Goal: Find specific page/section: Find specific page/section

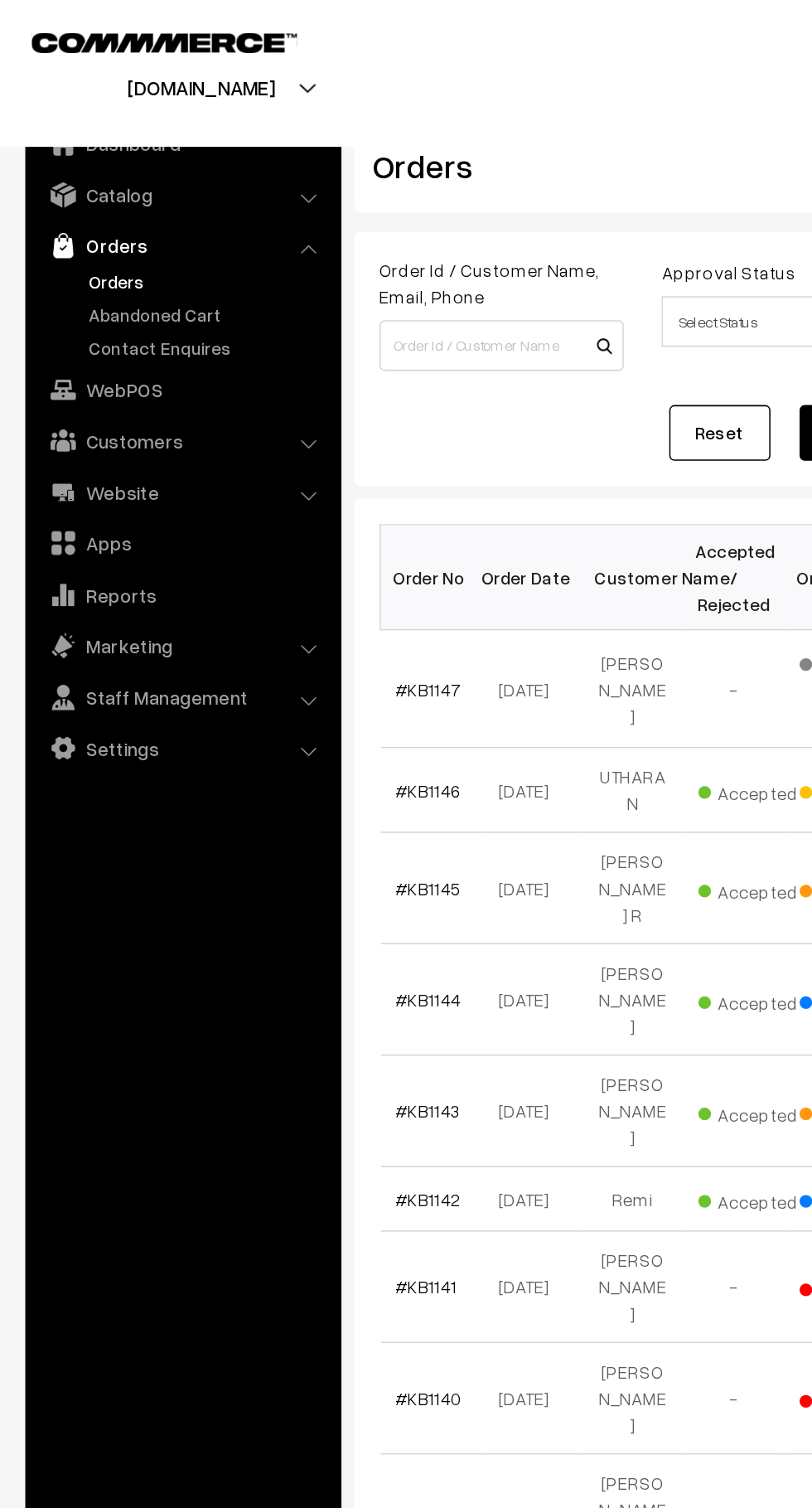
click at [59, 188] on link "Orders" at bounding box center [135, 184] width 164 height 18
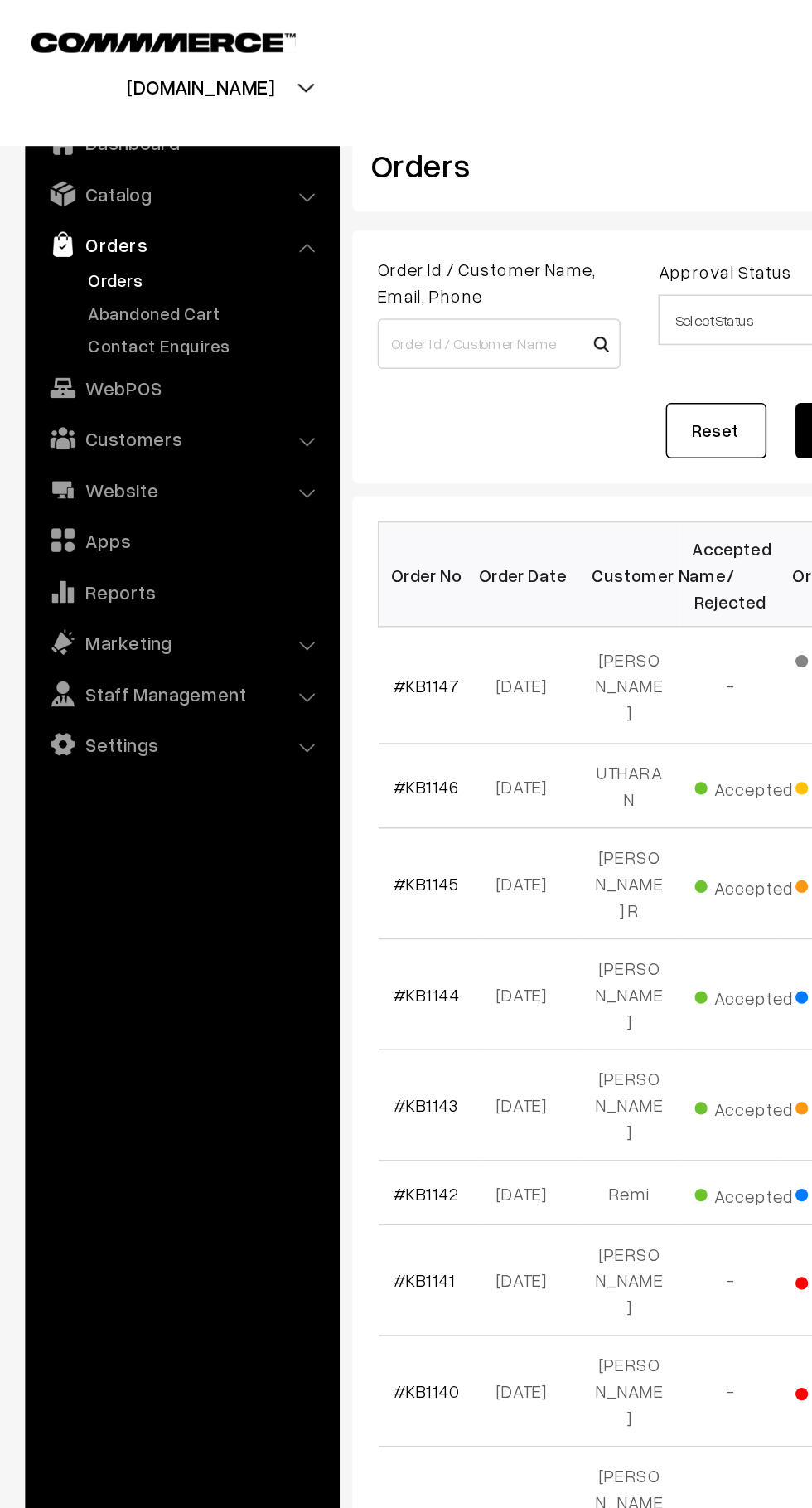
click at [73, 187] on link "Orders" at bounding box center [135, 184] width 164 height 18
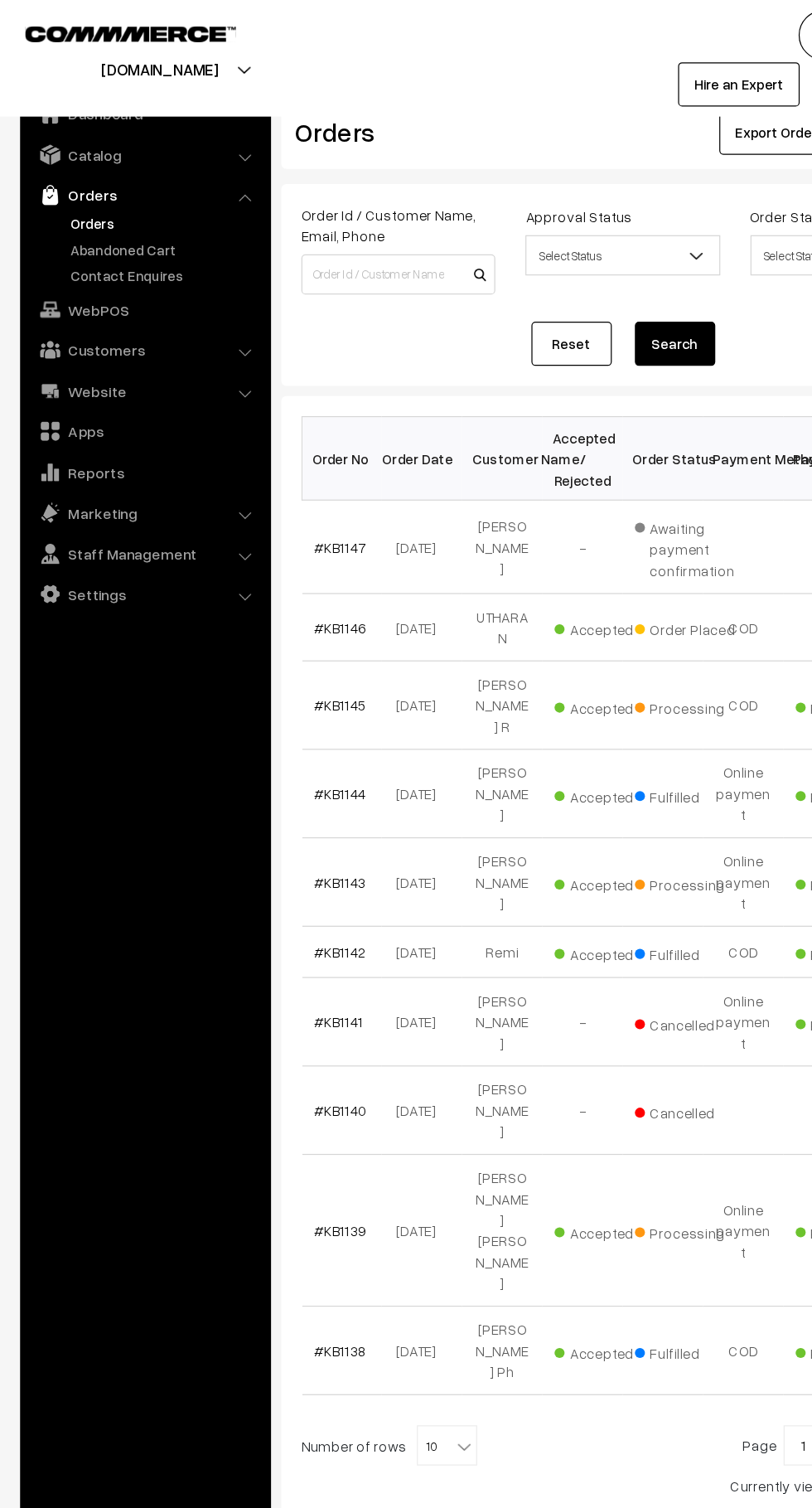
click at [148, 204] on link "Abandoned Cart" at bounding box center [135, 205] width 164 height 18
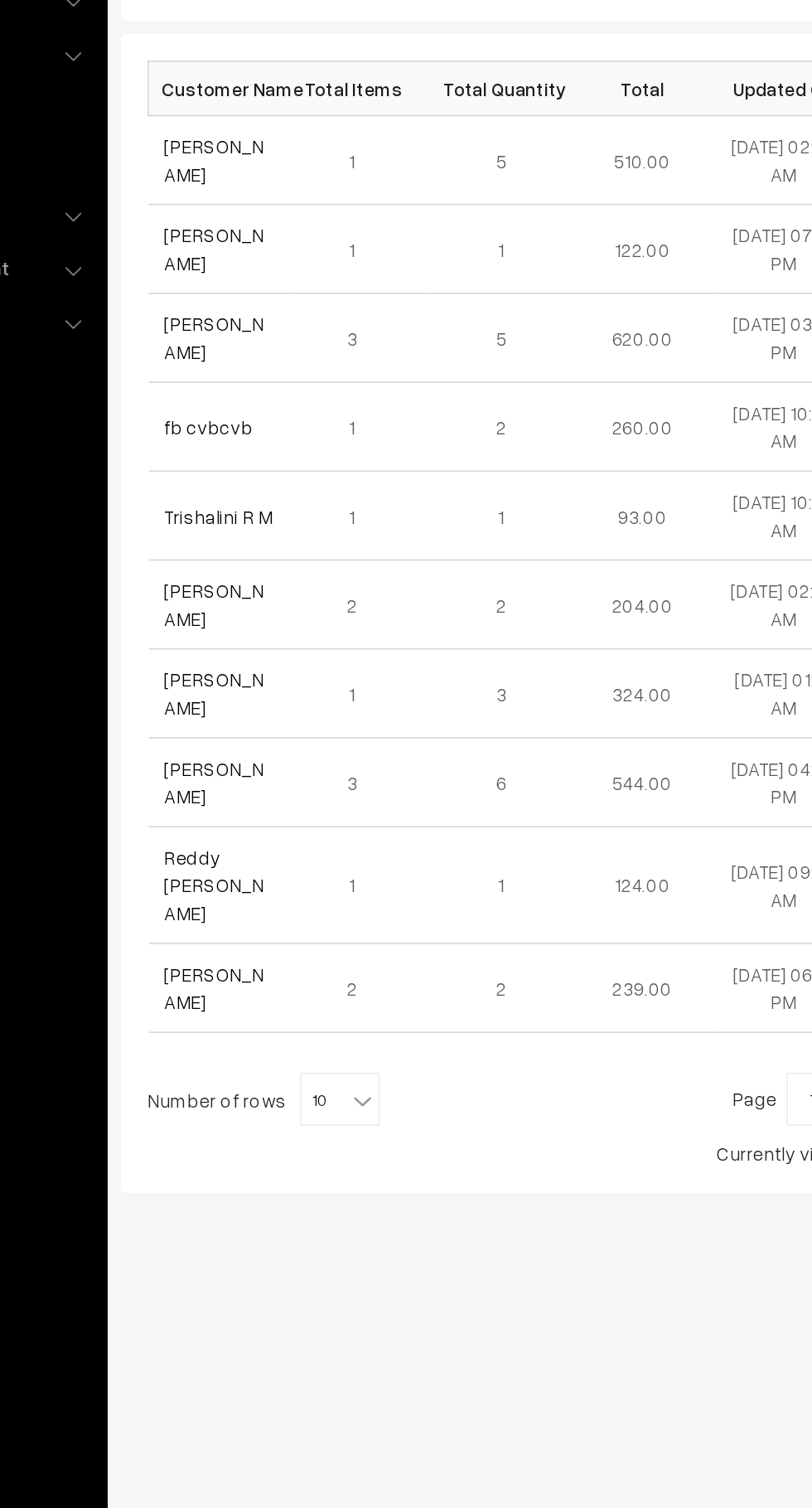
click at [263, 388] on link "Naro Jamir" at bounding box center [289, 389] width 62 height 31
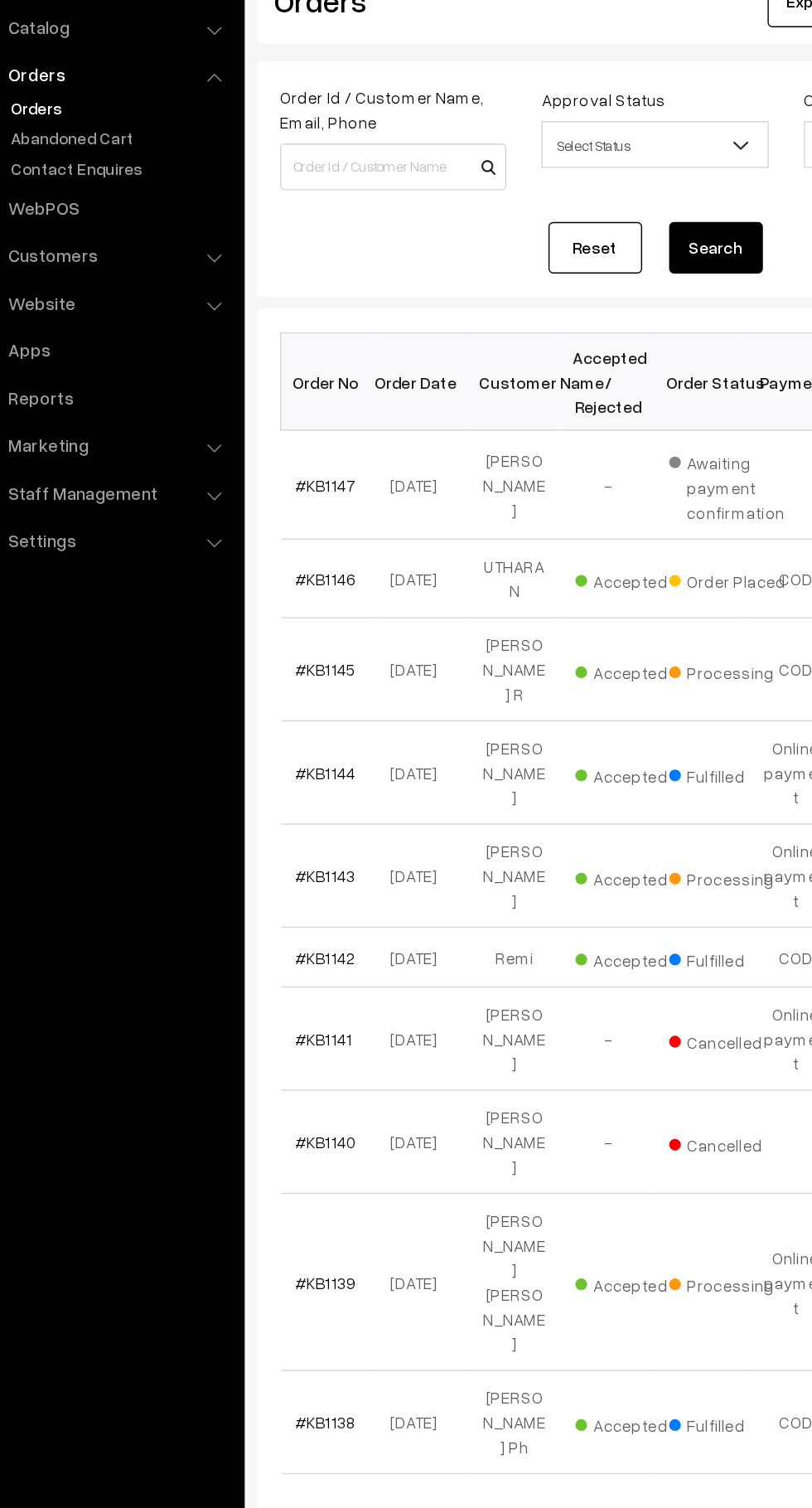
click at [275, 451] on link "#KB1147" at bounding box center [280, 451] width 43 height 14
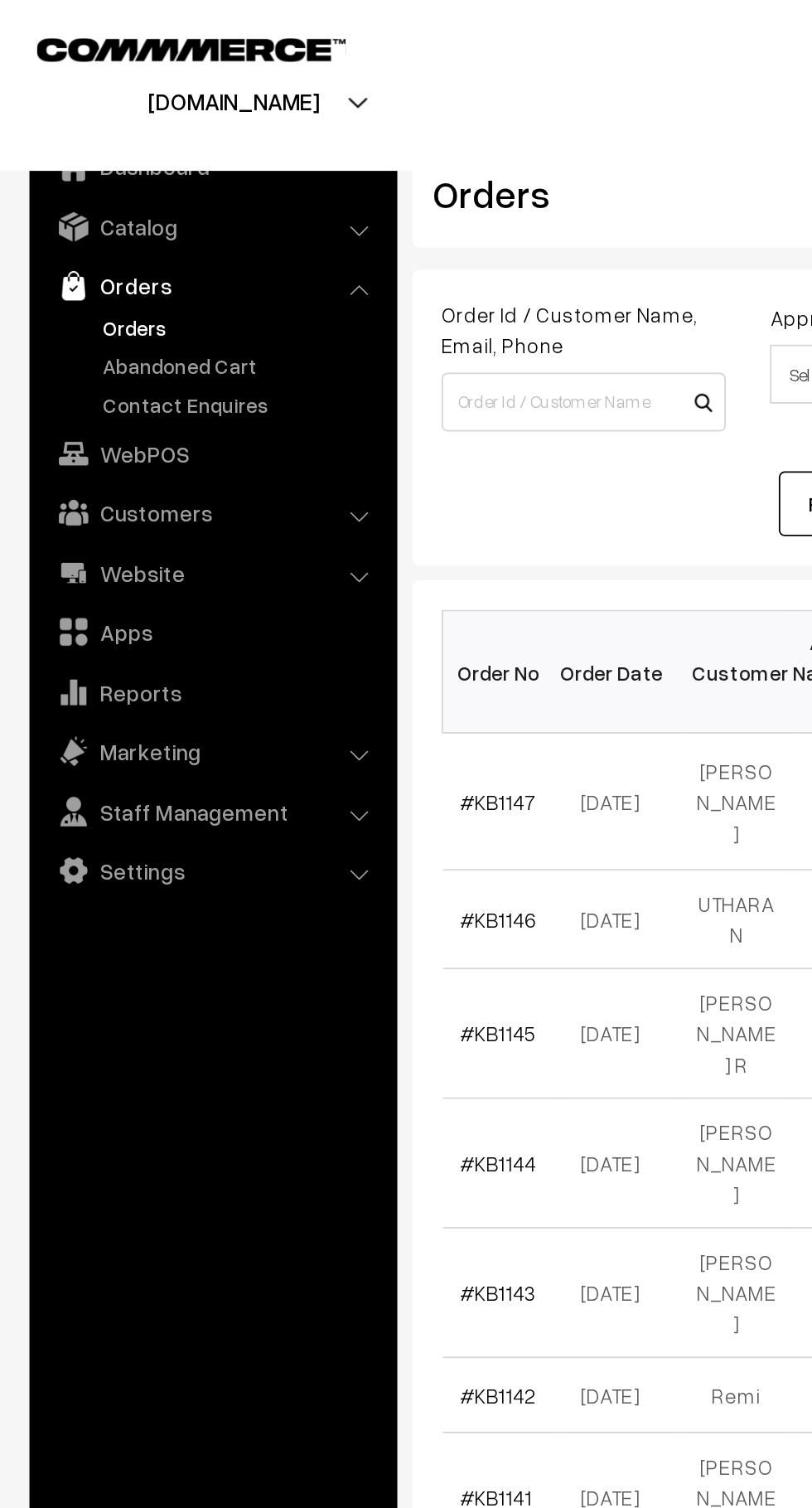
click at [147, 203] on link "Abandoned Cart" at bounding box center [135, 205] width 164 height 18
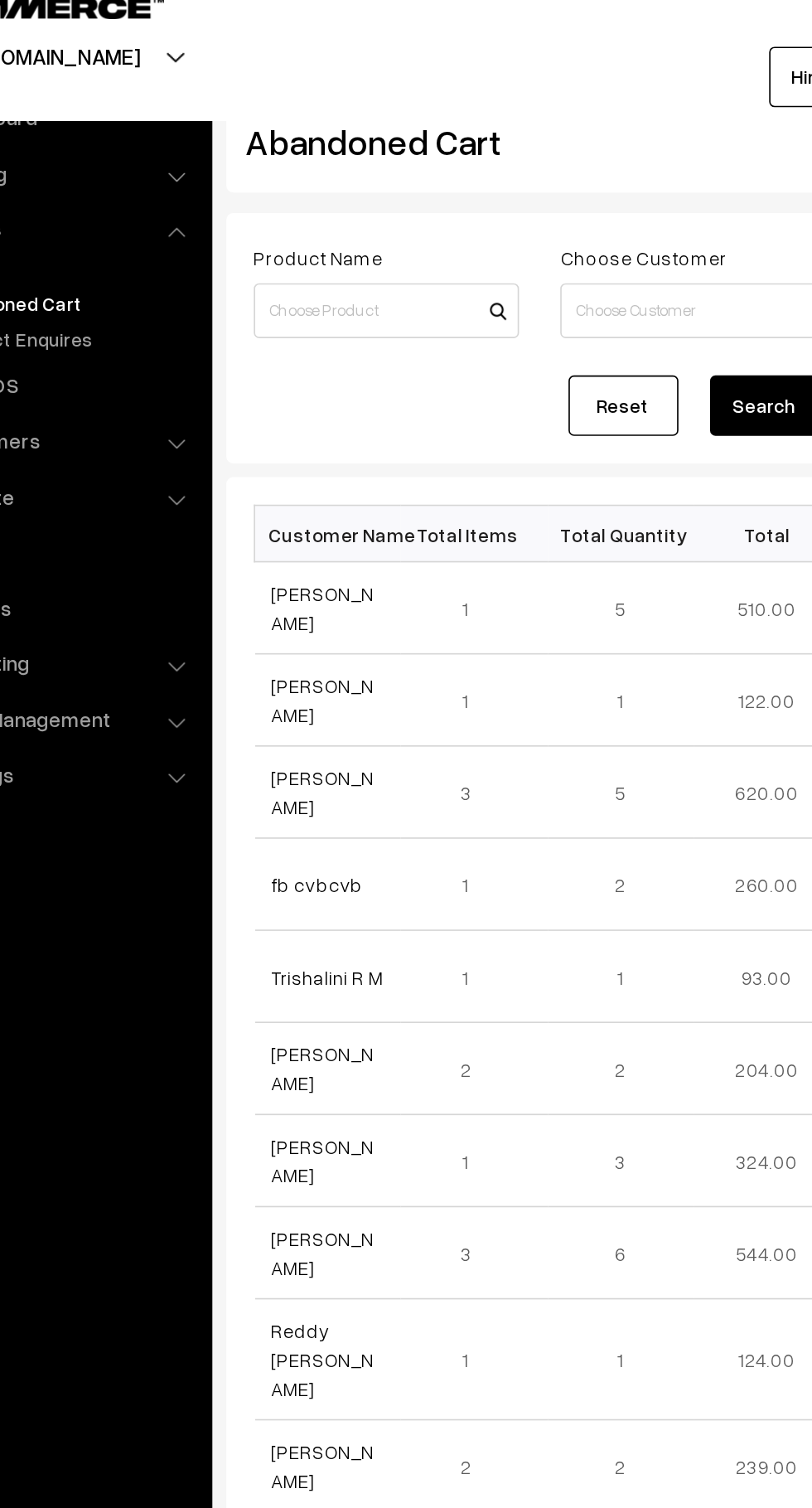
click at [307, 387] on link "[PERSON_NAME]" at bounding box center [289, 389] width 62 height 31
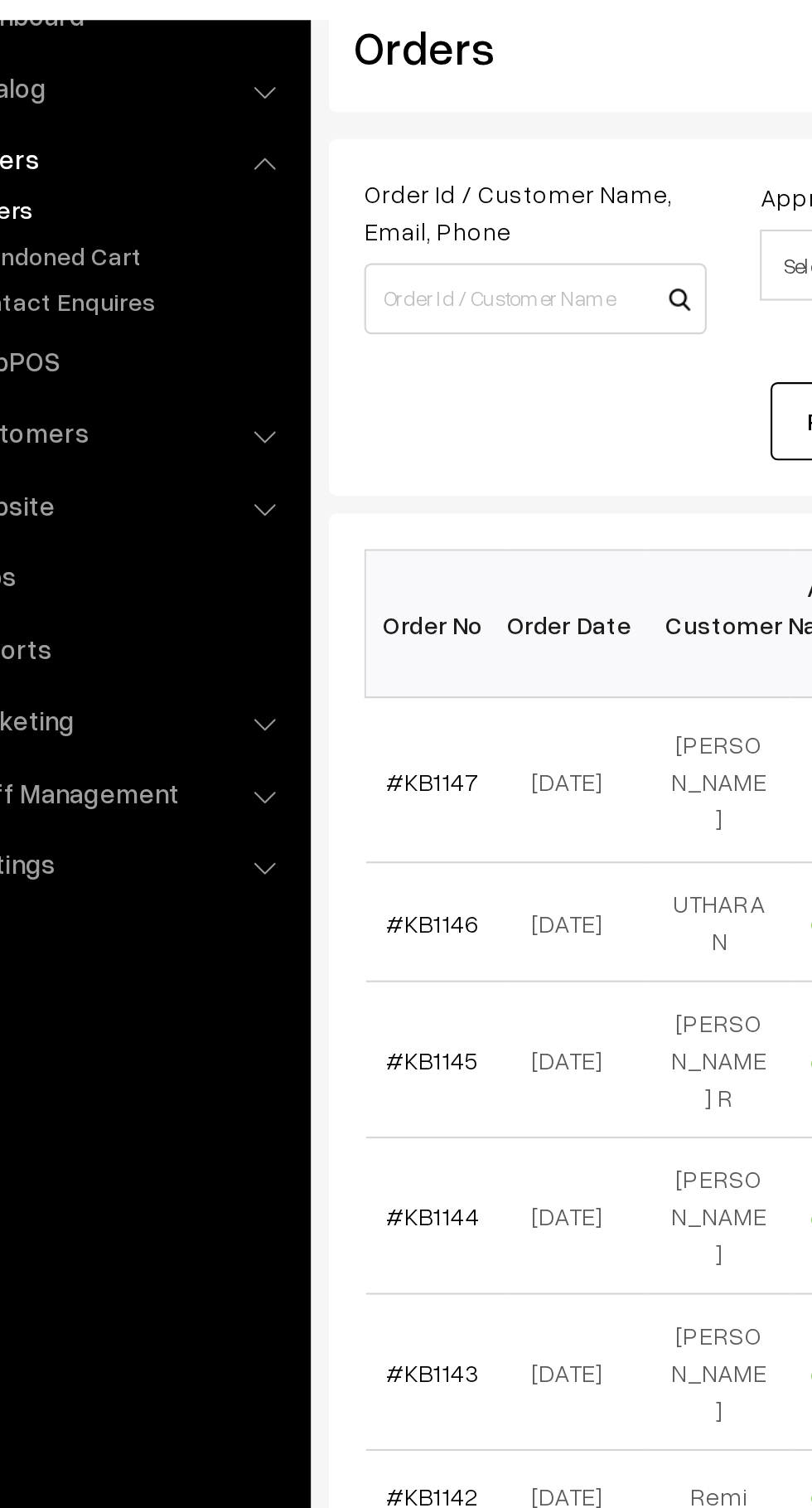
click at [287, 451] on link "#KB1147" at bounding box center [280, 451] width 43 height 14
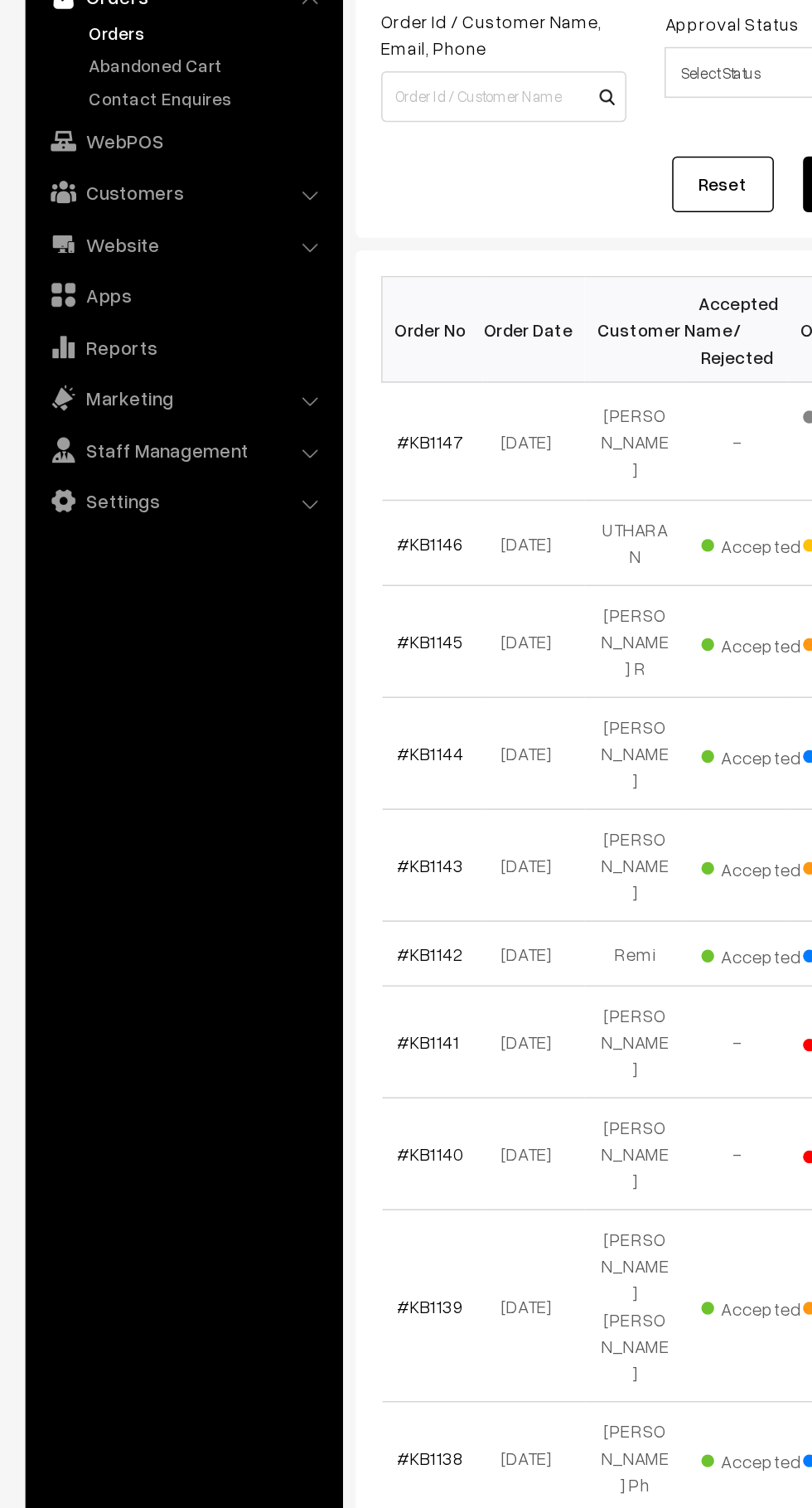
click at [292, 451] on link "#KB1147" at bounding box center [280, 451] width 43 height 14
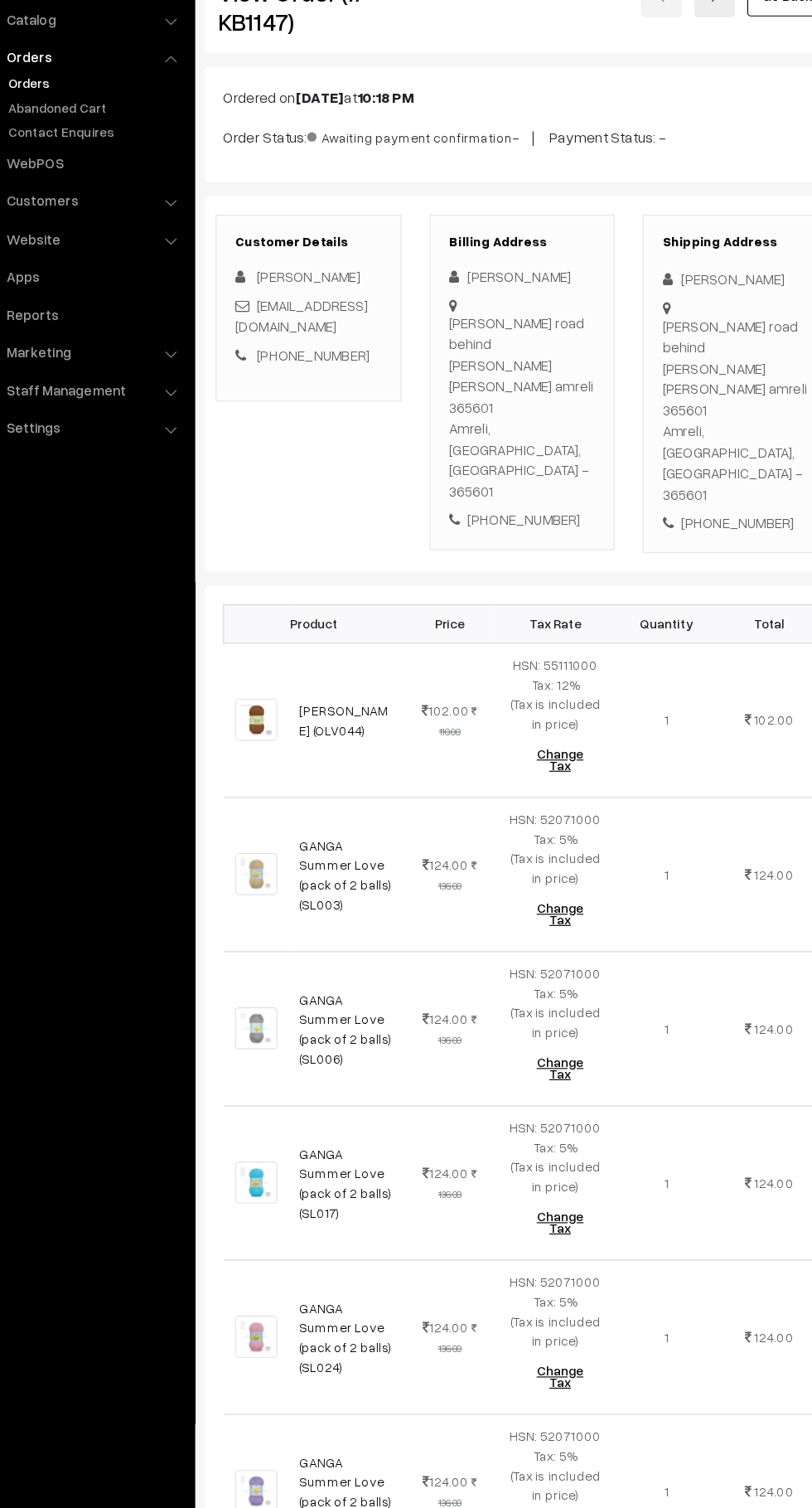
scroll to position [4, 0]
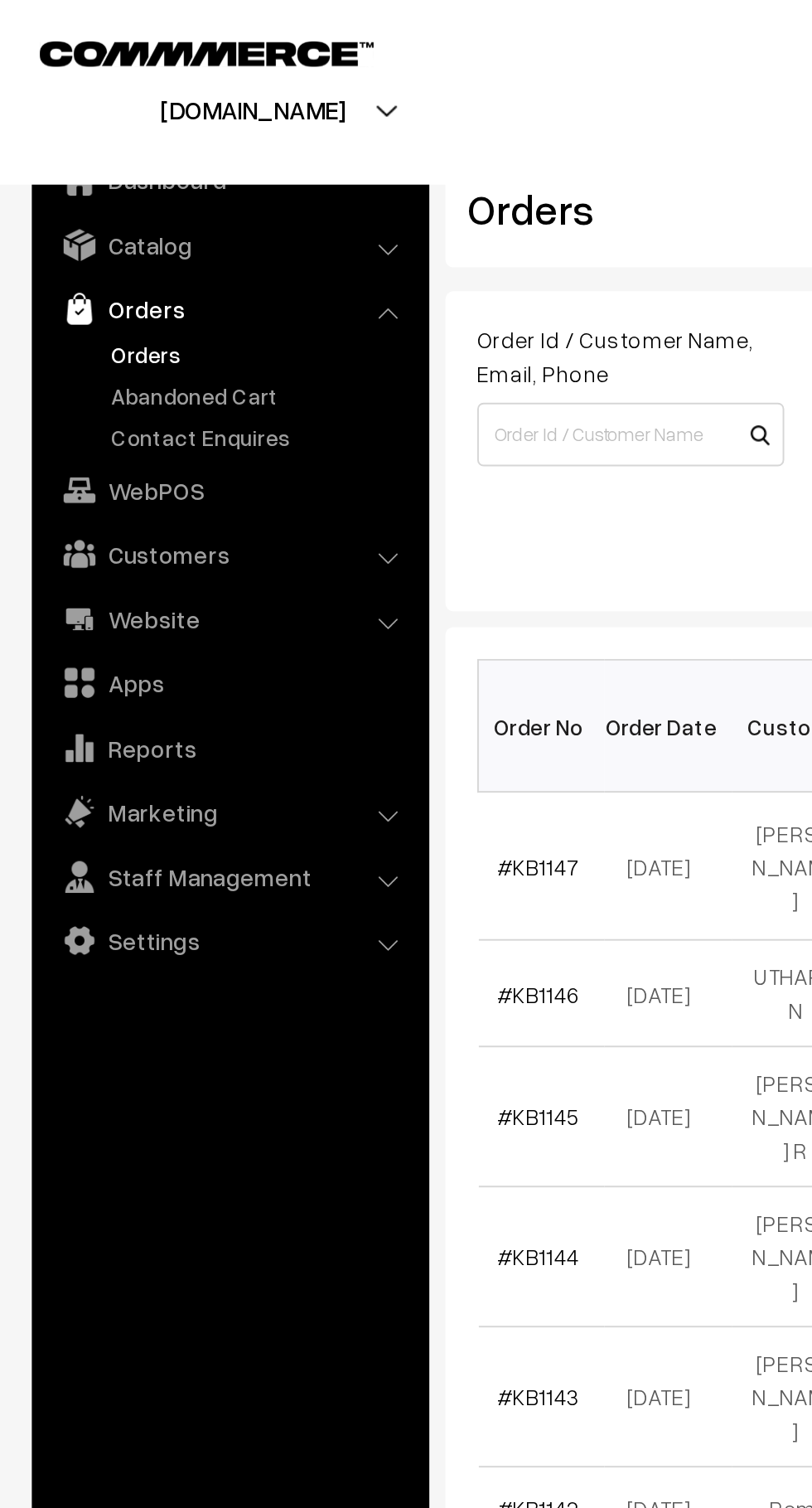
click at [136, 188] on link "Orders" at bounding box center [135, 184] width 164 height 18
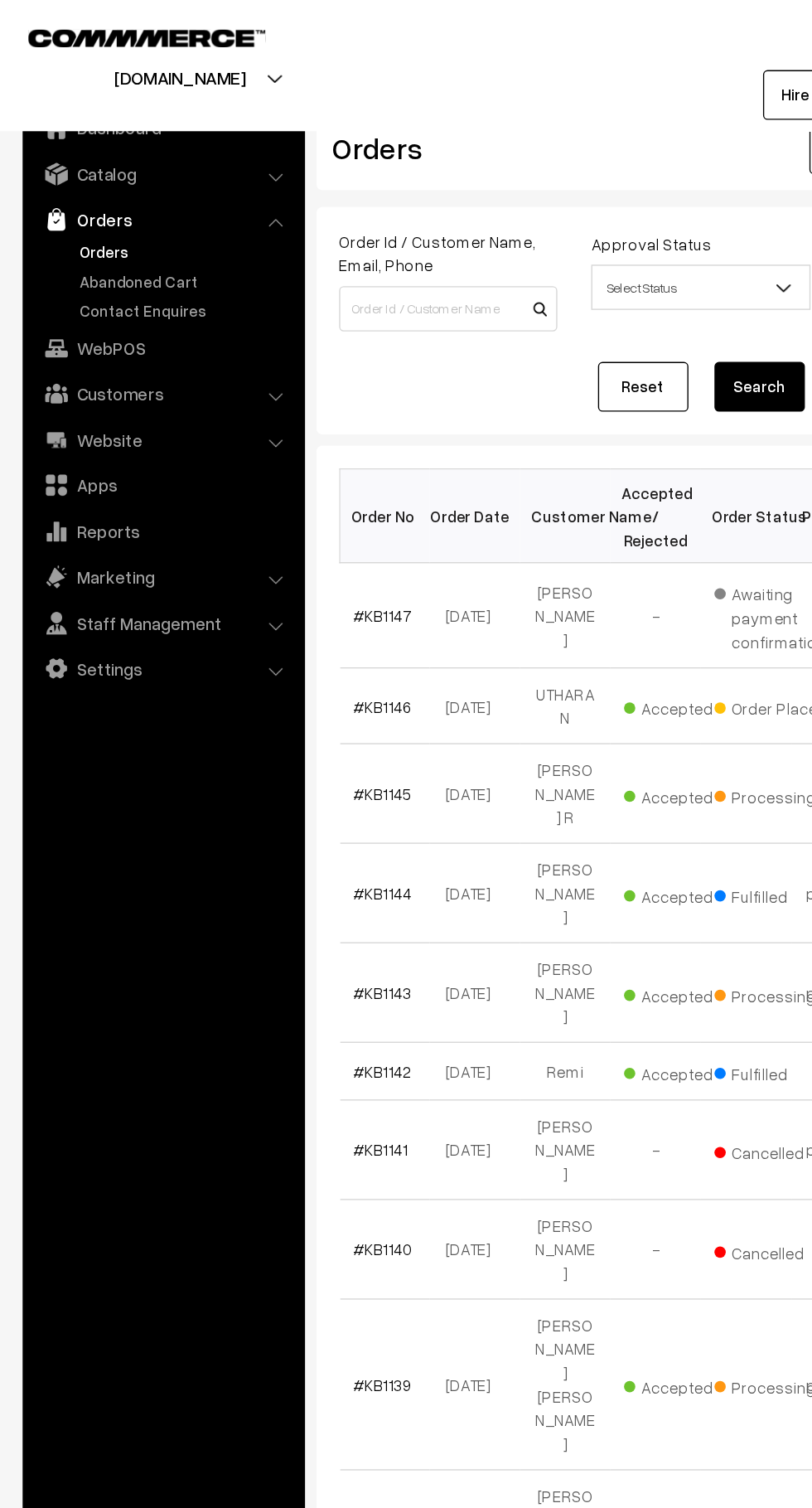
click at [129, 207] on link "Abandoned Cart" at bounding box center [135, 205] width 164 height 18
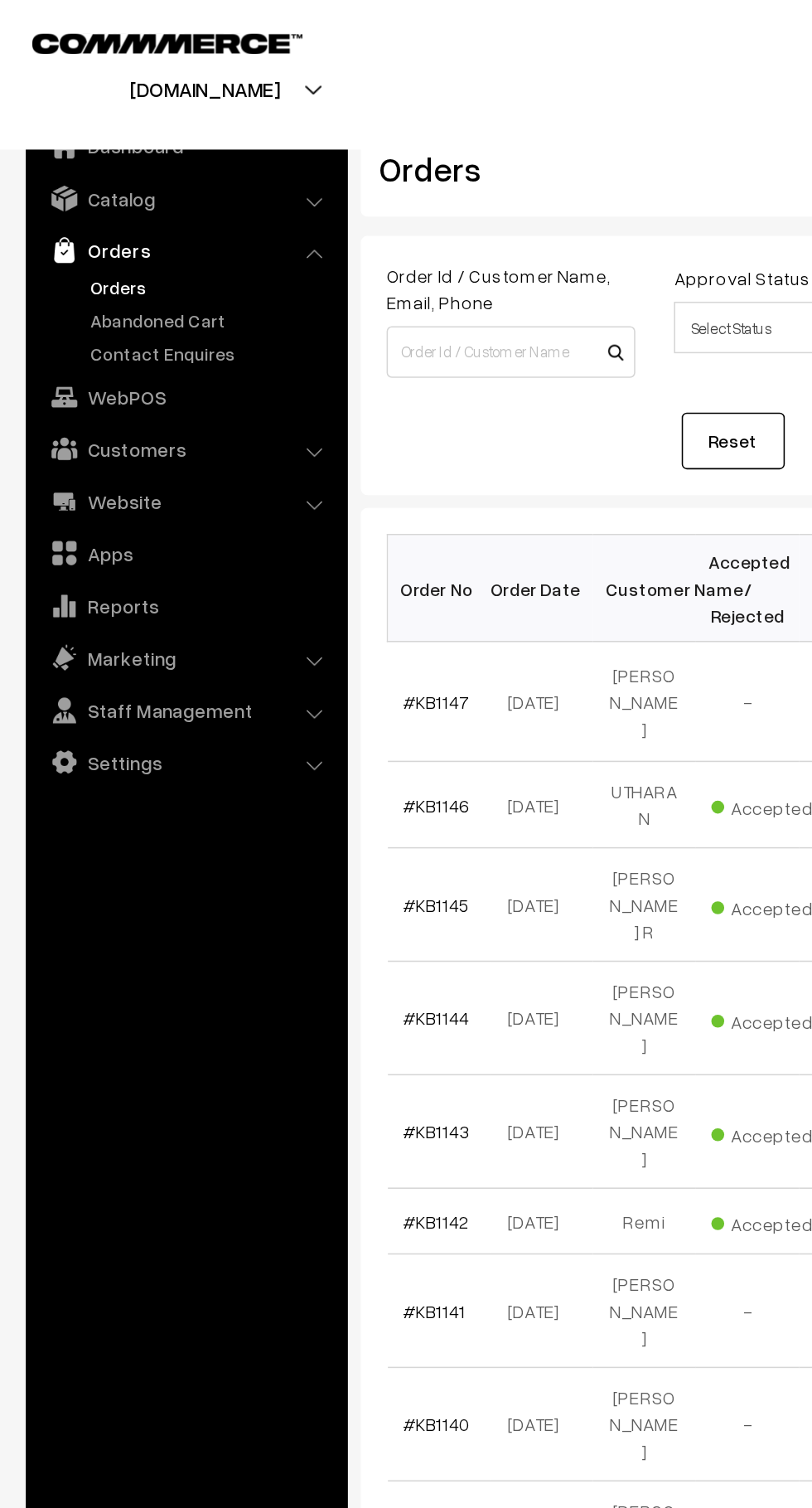
click at [74, 205] on link "Abandoned Cart" at bounding box center [135, 205] width 164 height 18
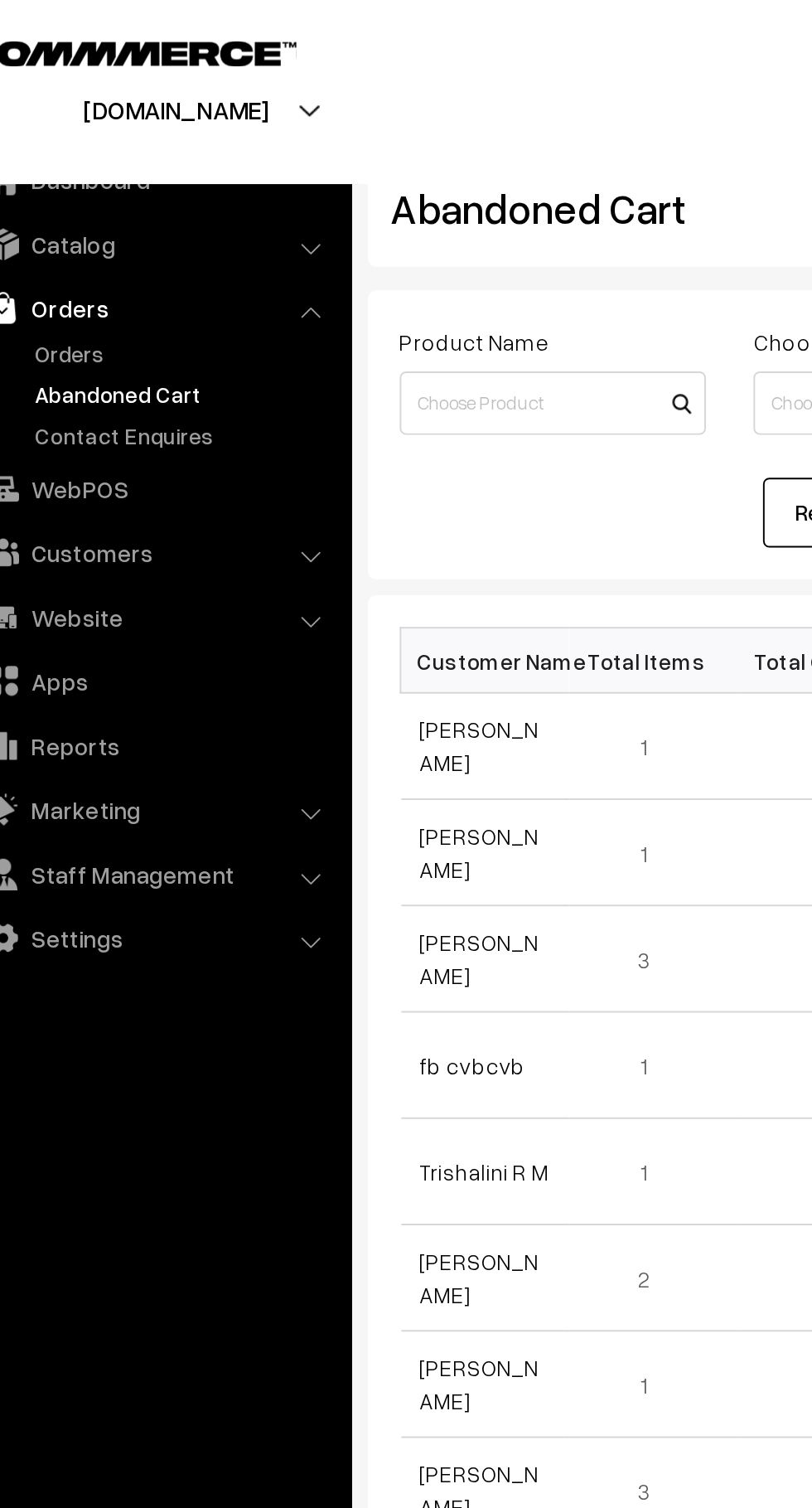
click at [91, 187] on link "Orders" at bounding box center [135, 184] width 164 height 18
